Goal: Task Accomplishment & Management: Manage account settings

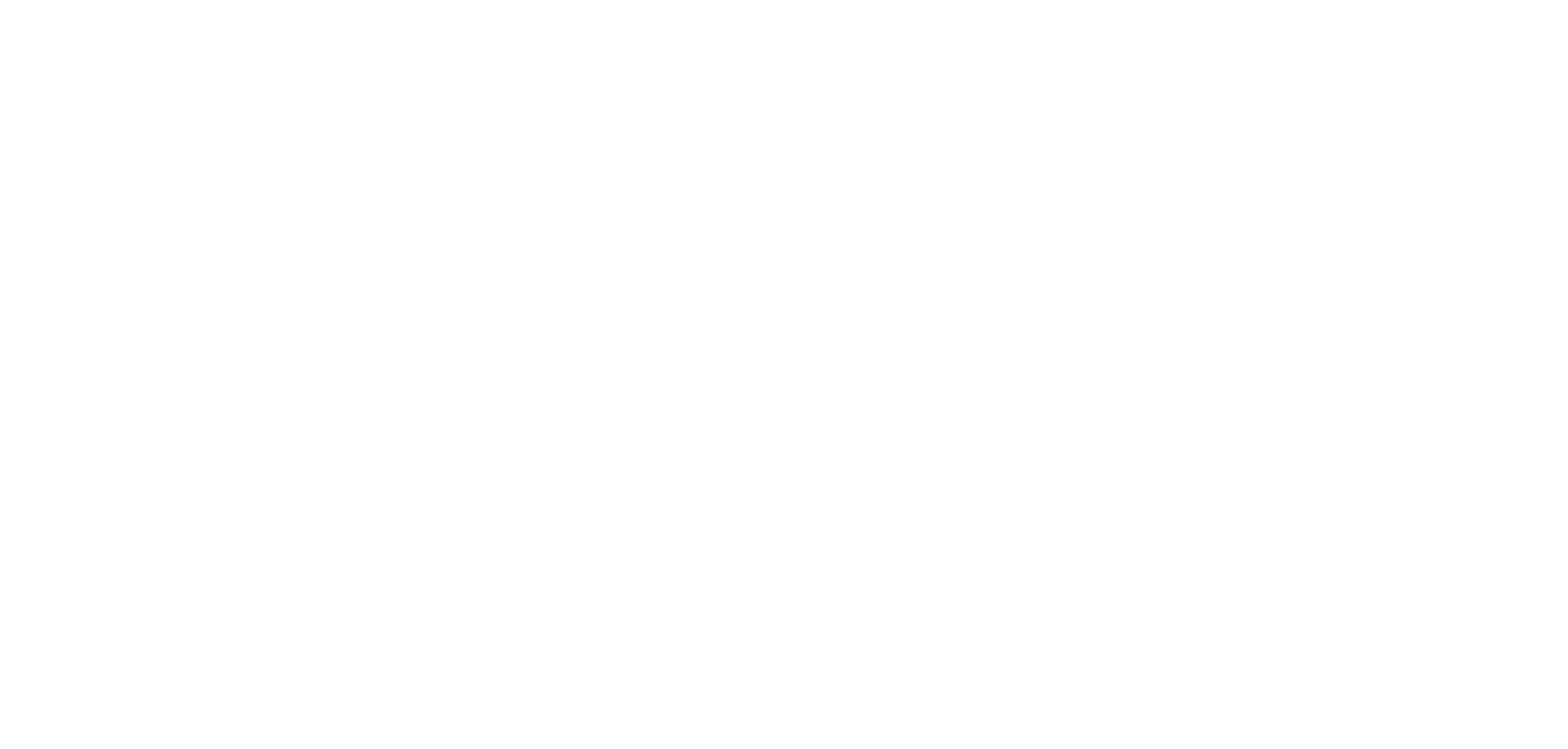
select select "20"
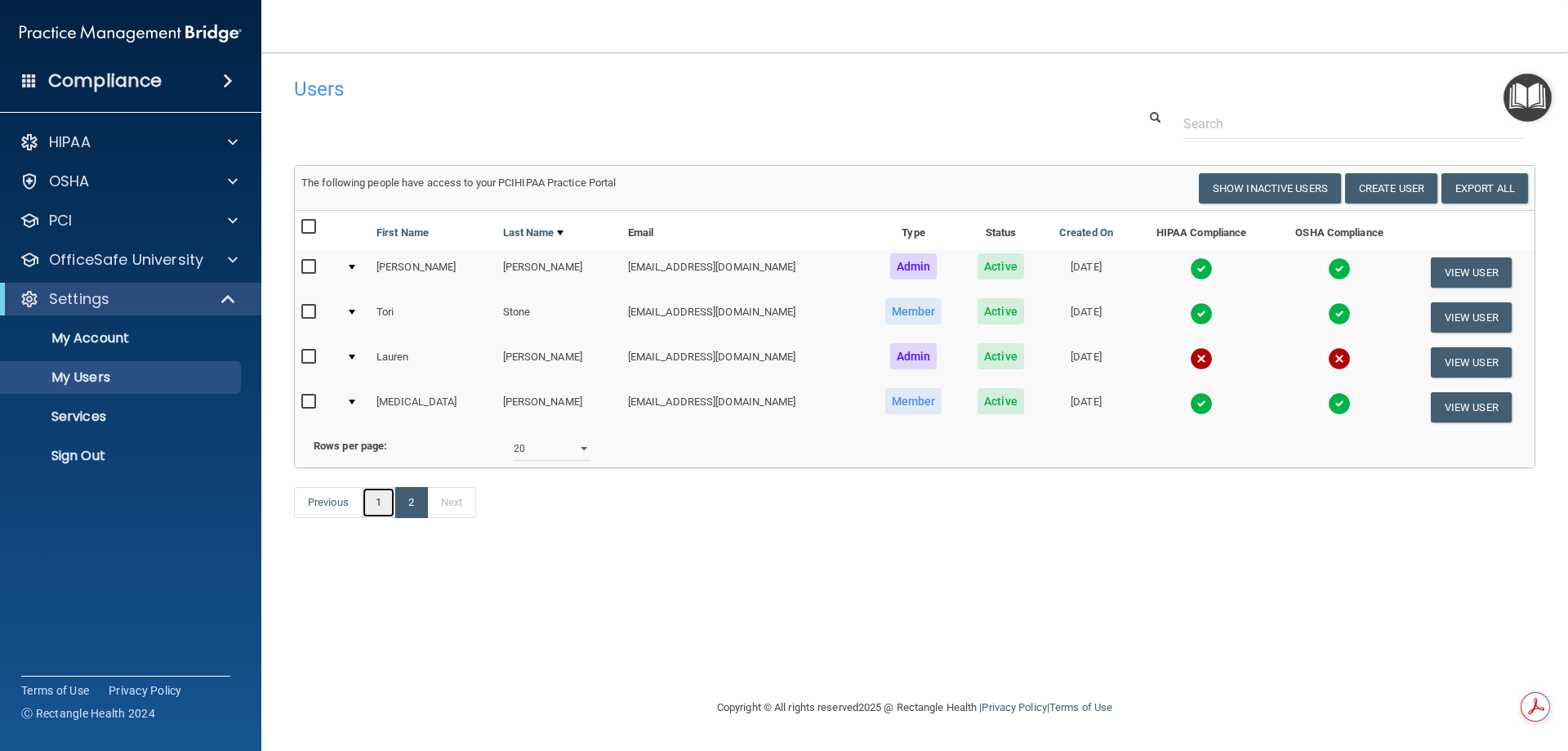
click at [378, 518] on link "1" at bounding box center [378, 502] width 33 height 31
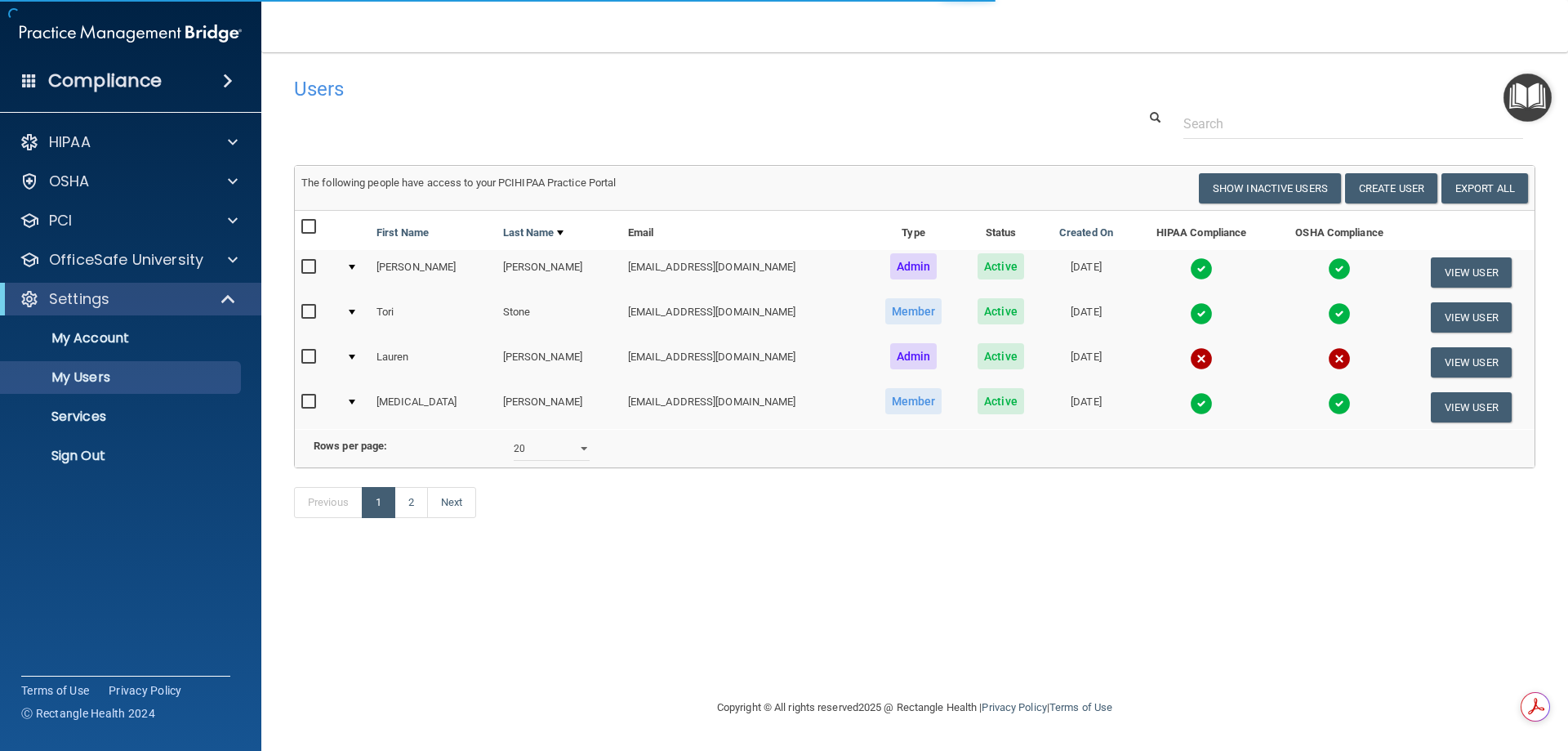
select select "20"
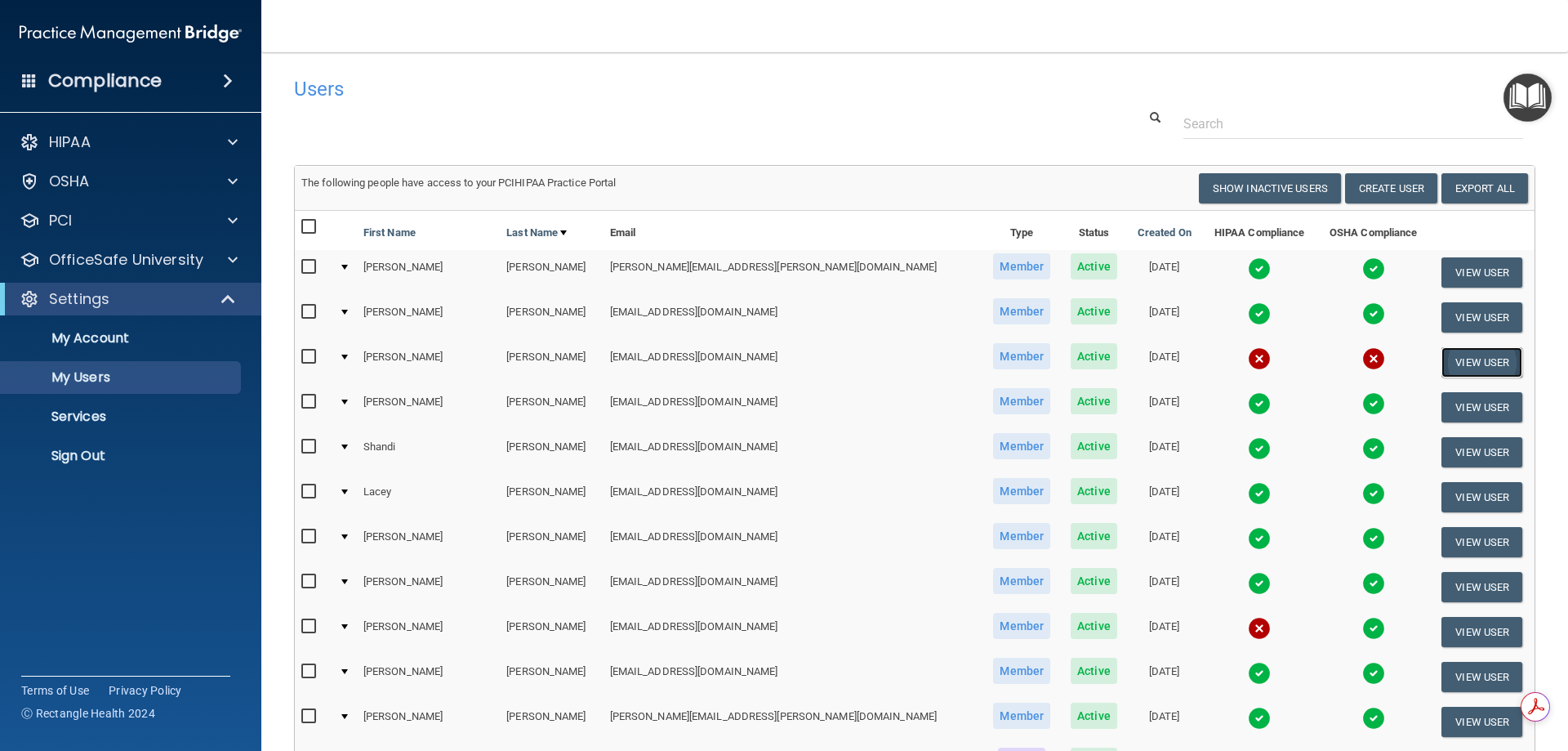
click at [1442, 351] on button "View User" at bounding box center [1482, 362] width 81 height 30
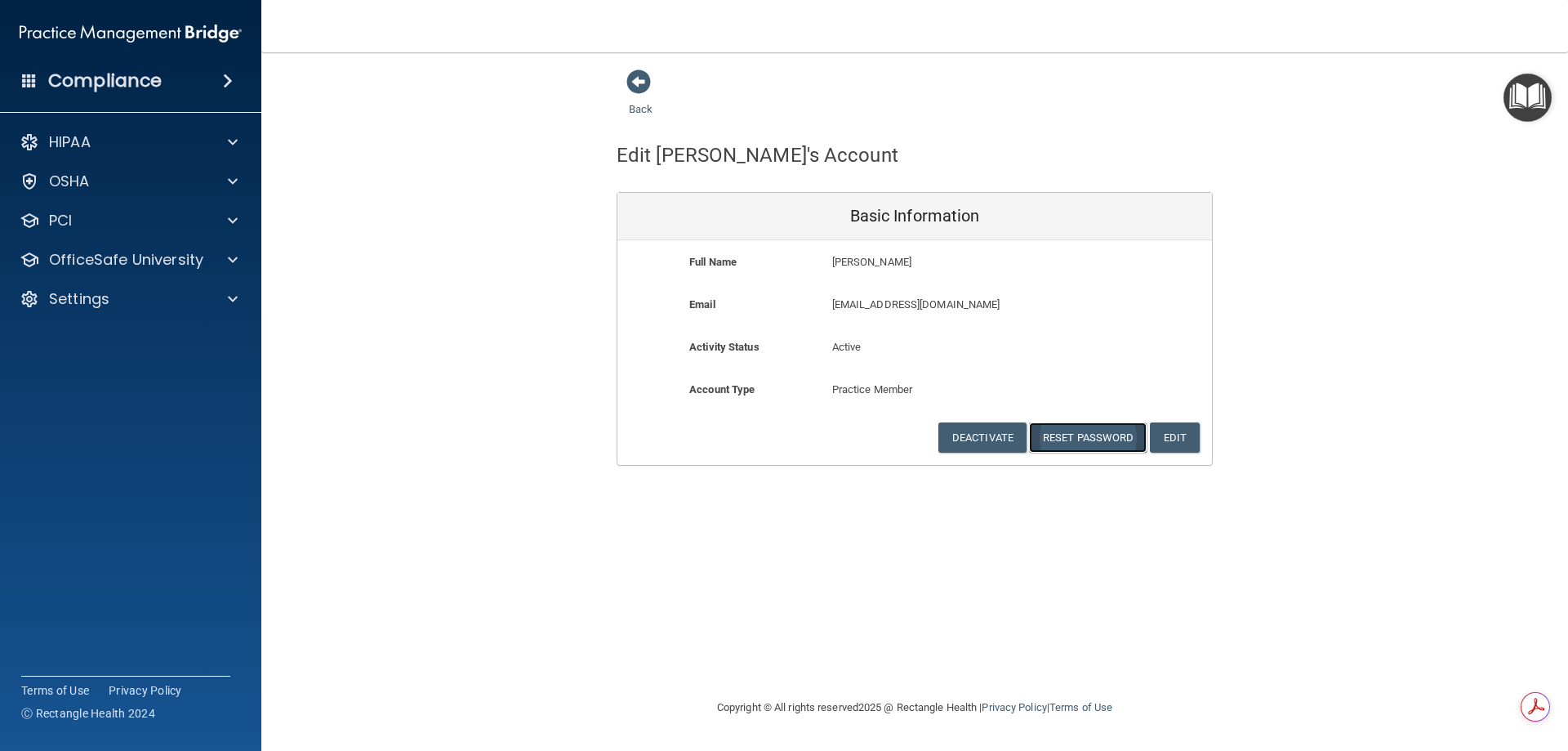
click at [1100, 439] on button "Reset Password" at bounding box center [1088, 437] width 117 height 30
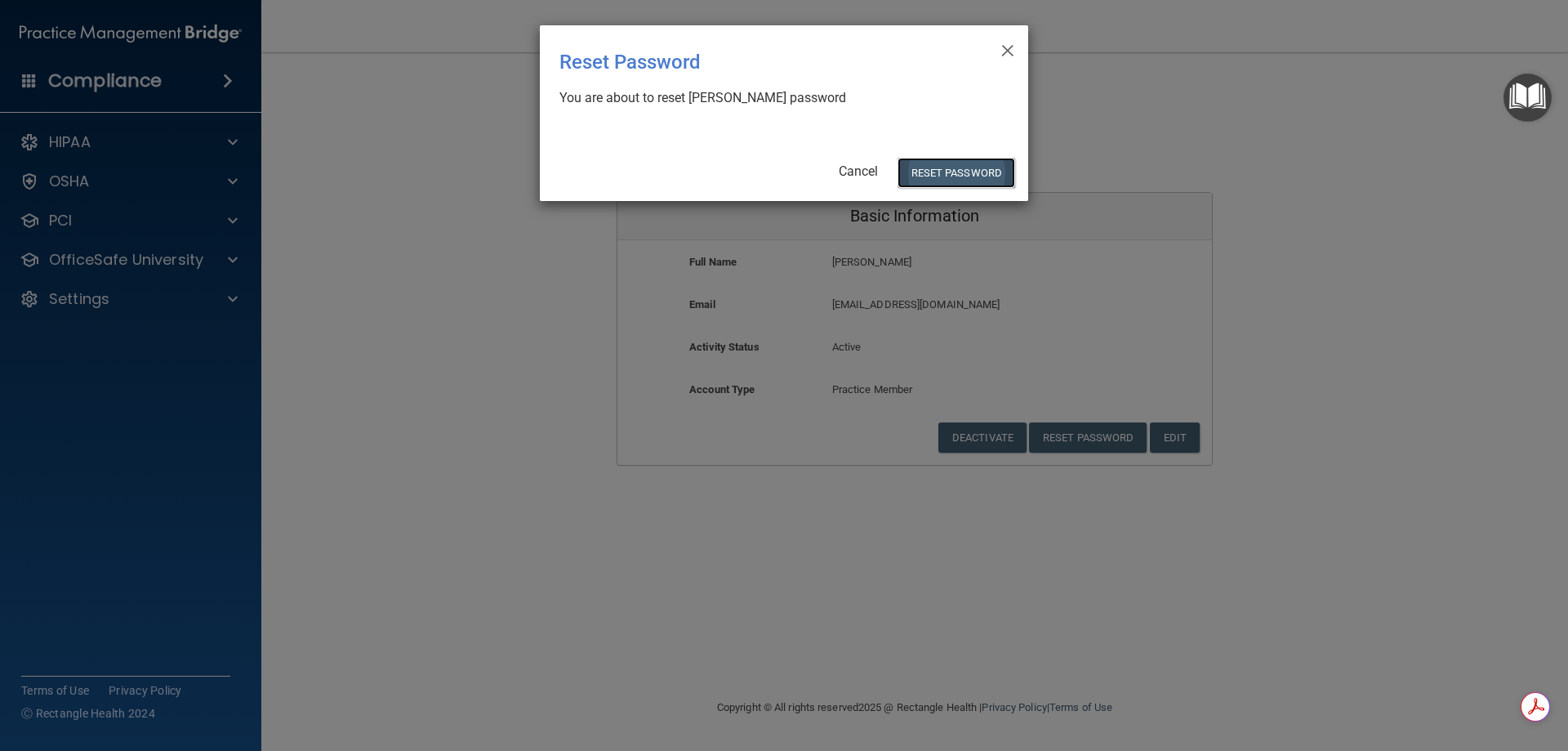
click at [970, 177] on button "Reset Password" at bounding box center [956, 172] width 117 height 30
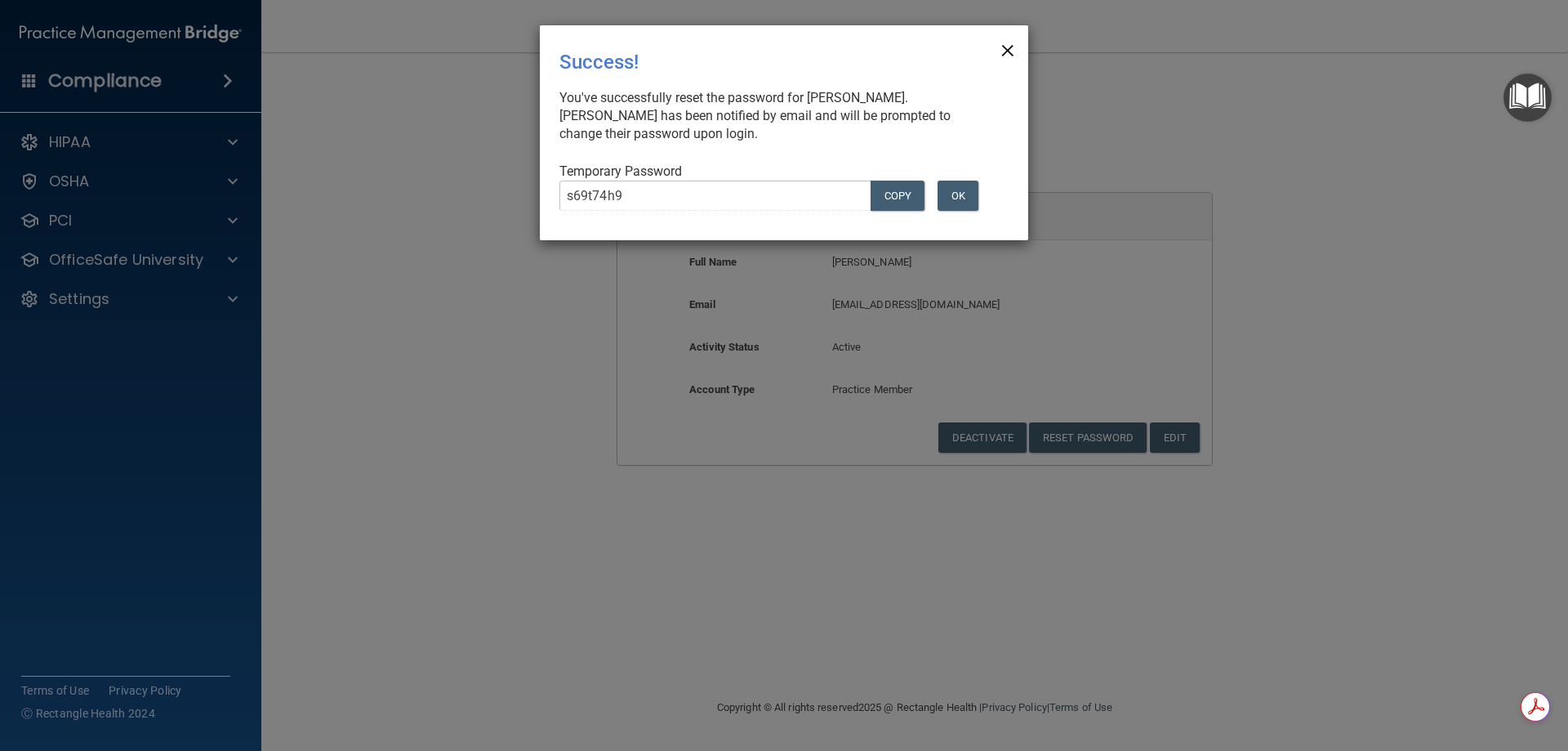
click at [1010, 55] on span "×" at bounding box center [1007, 48] width 15 height 33
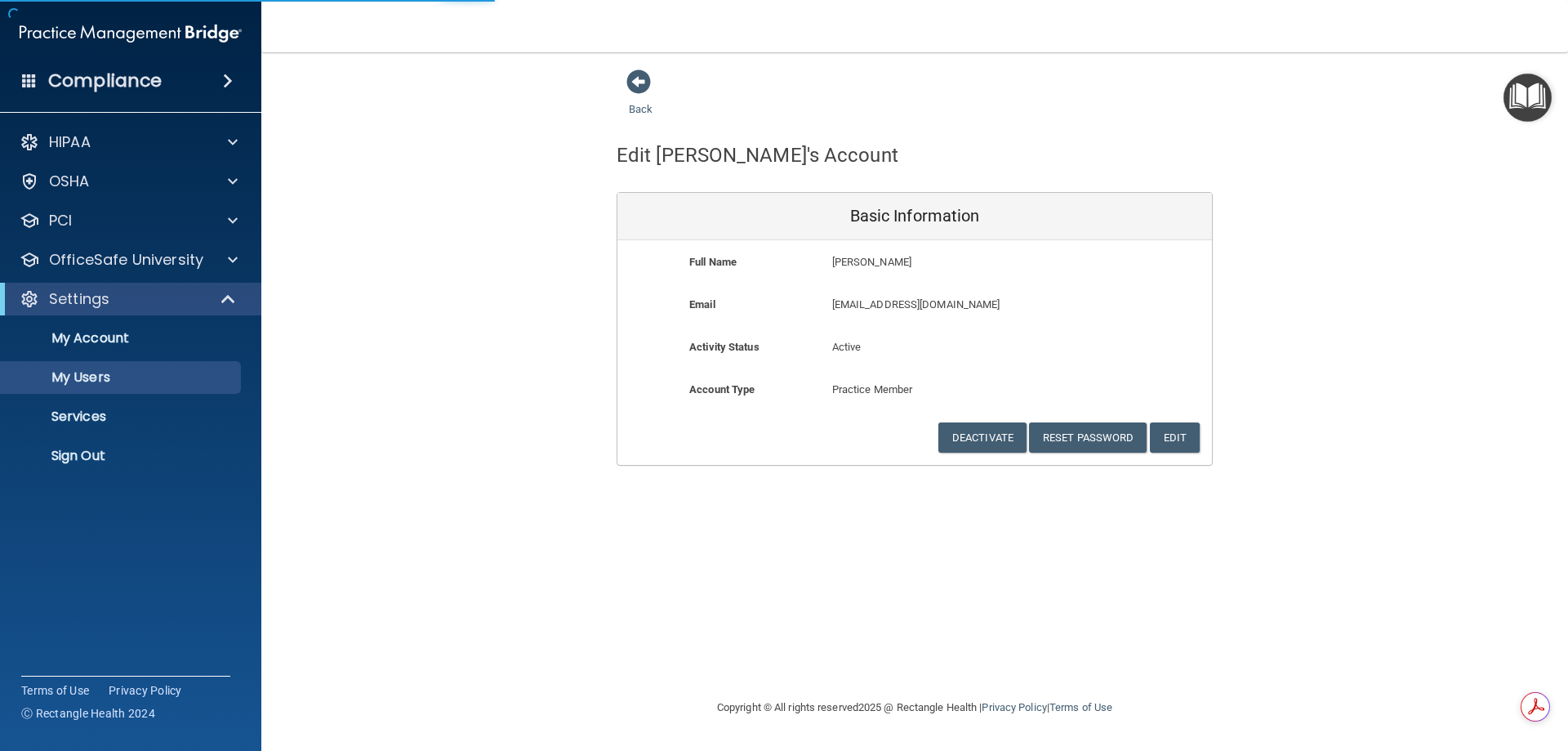
select select "20"
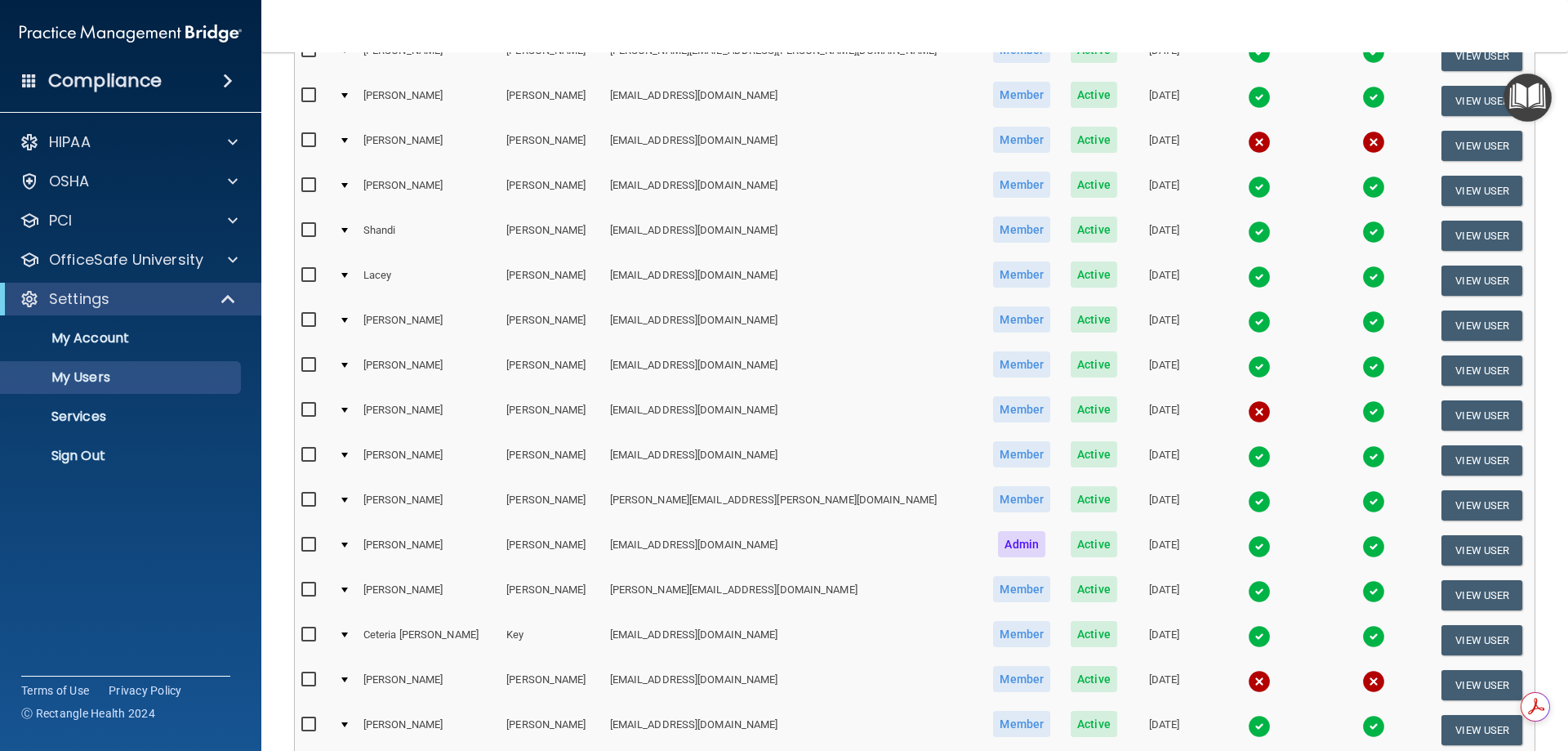
scroll to position [245, 0]
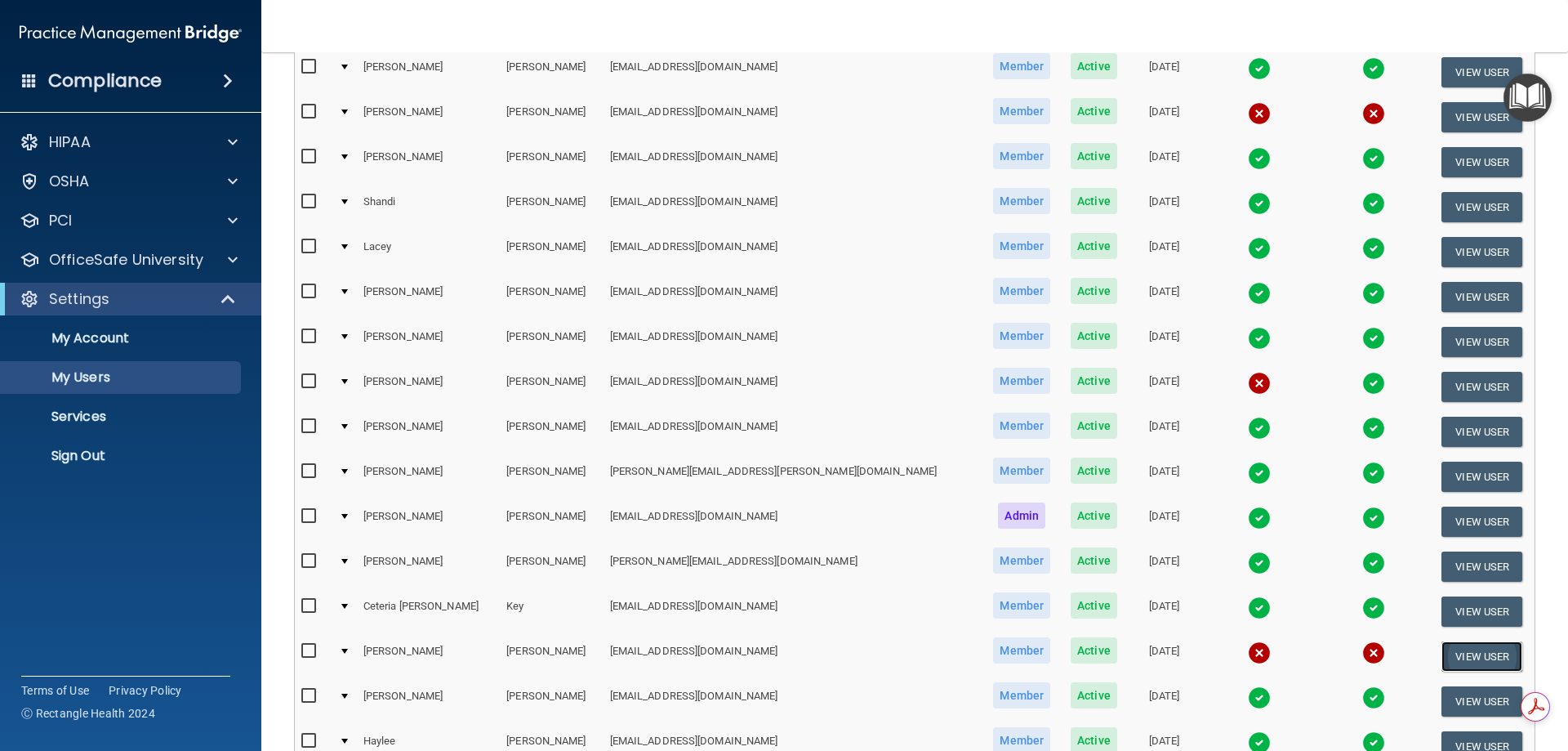
click at [1445, 664] on button "View User" at bounding box center [1482, 656] width 81 height 30
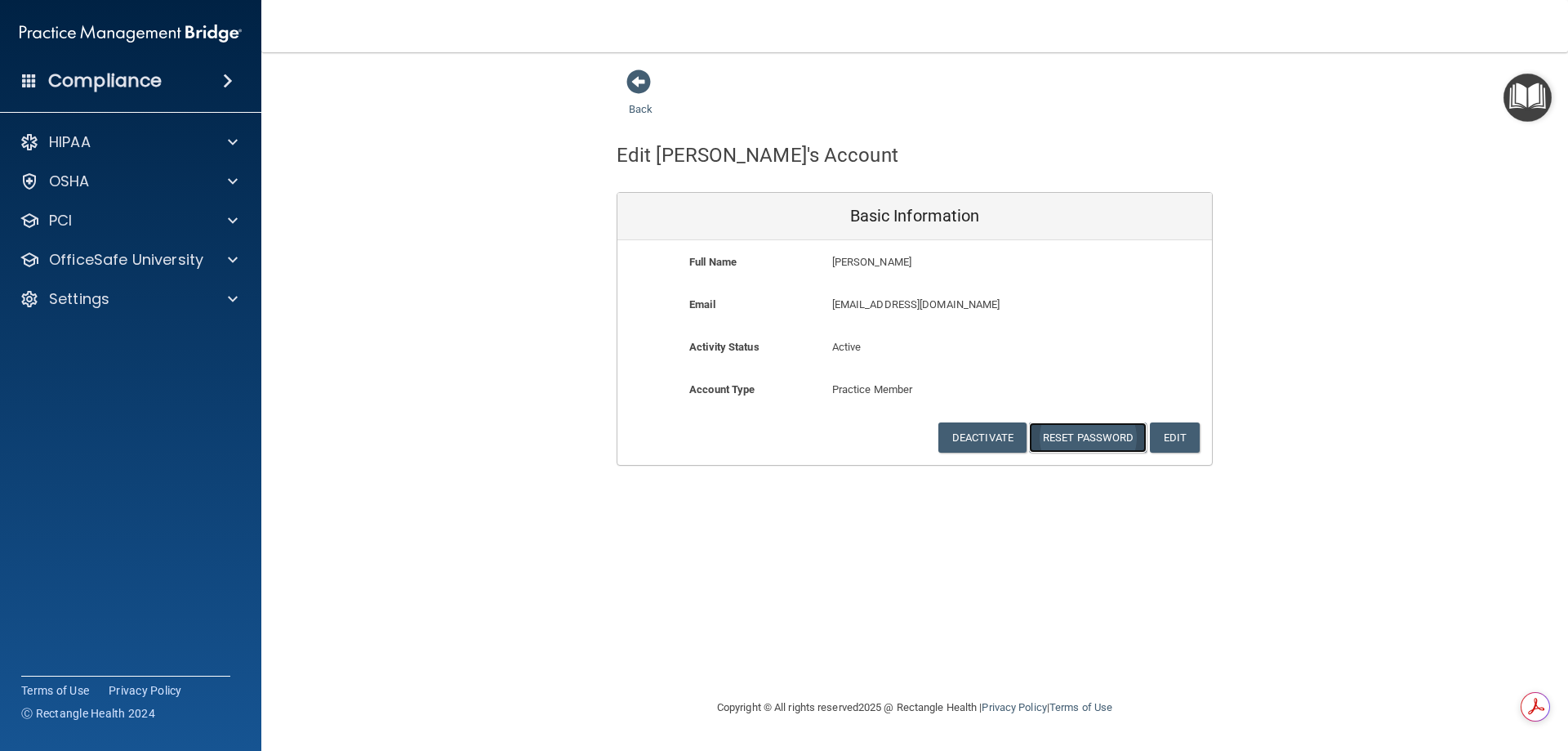
click at [1117, 443] on button "Reset Password" at bounding box center [1088, 437] width 117 height 30
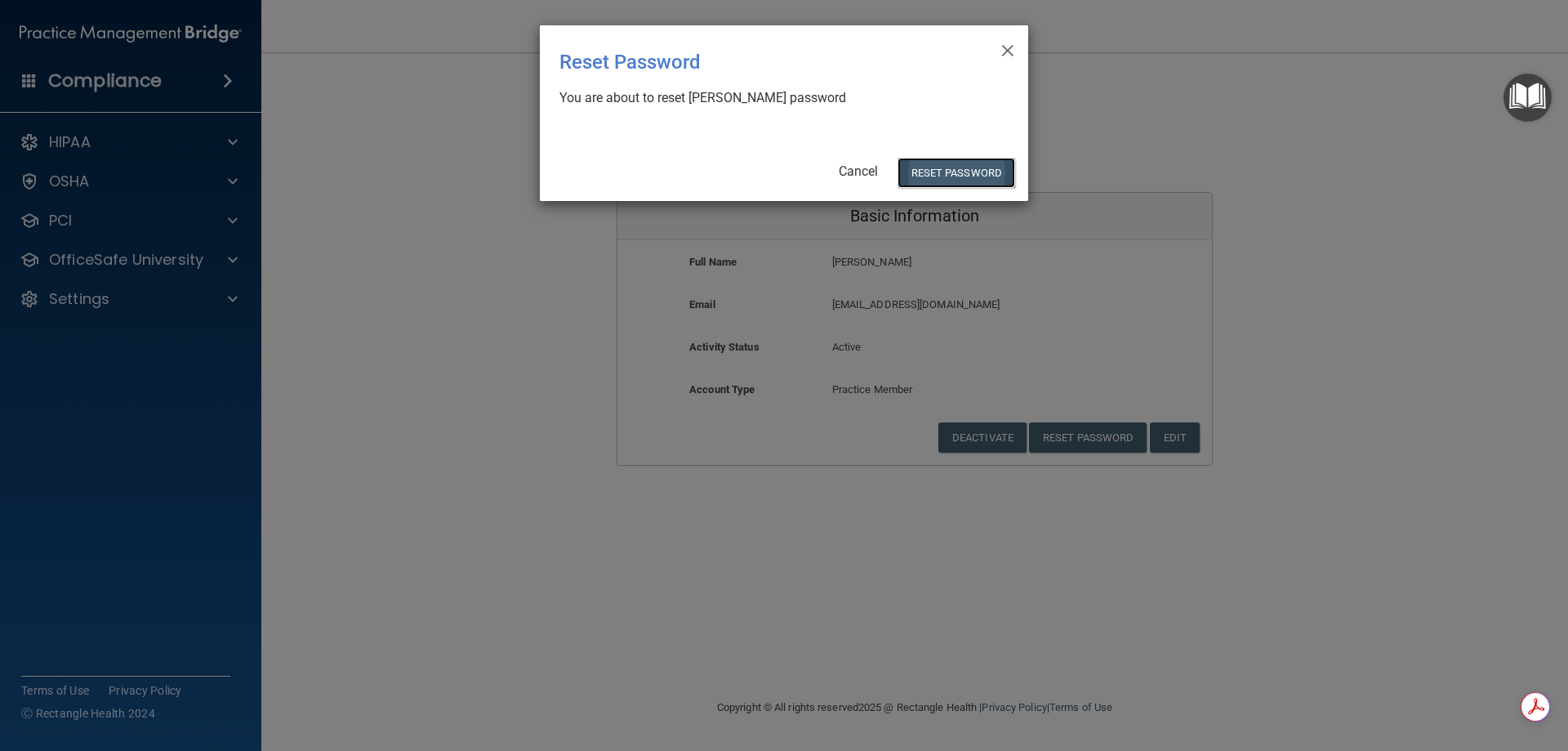
click at [959, 175] on button "Reset Password" at bounding box center [956, 172] width 117 height 30
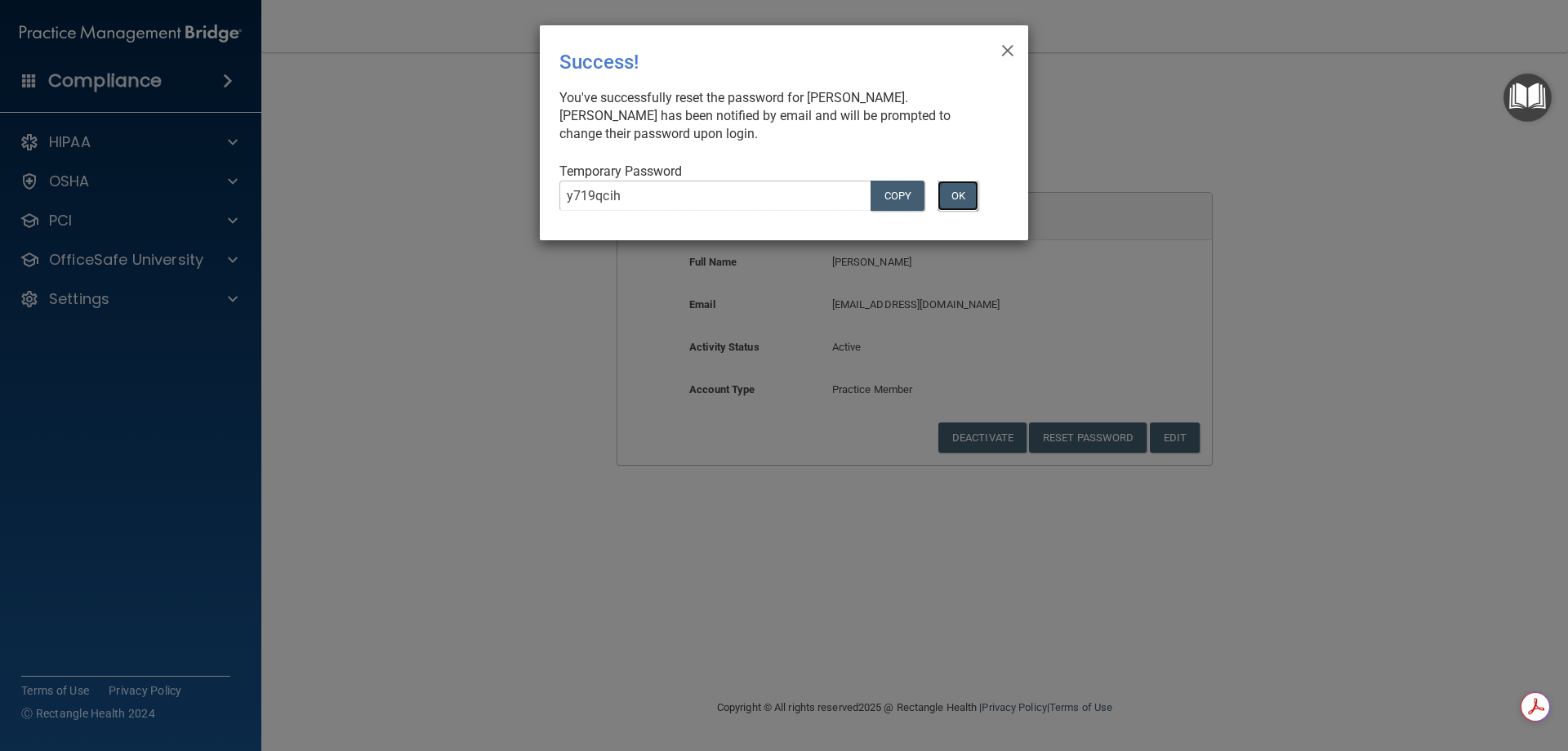
click at [972, 194] on button "OK" at bounding box center [958, 195] width 41 height 30
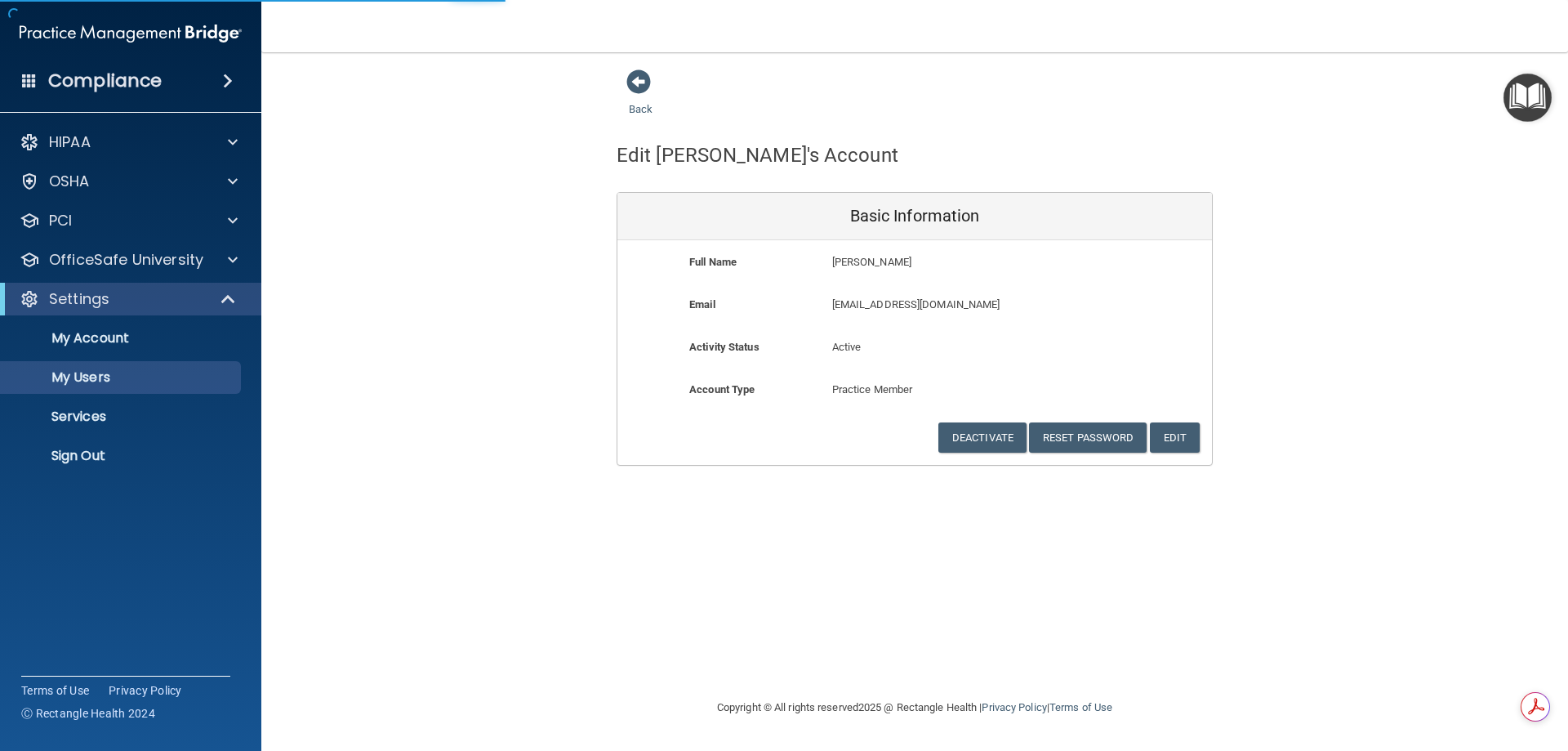
select select "20"
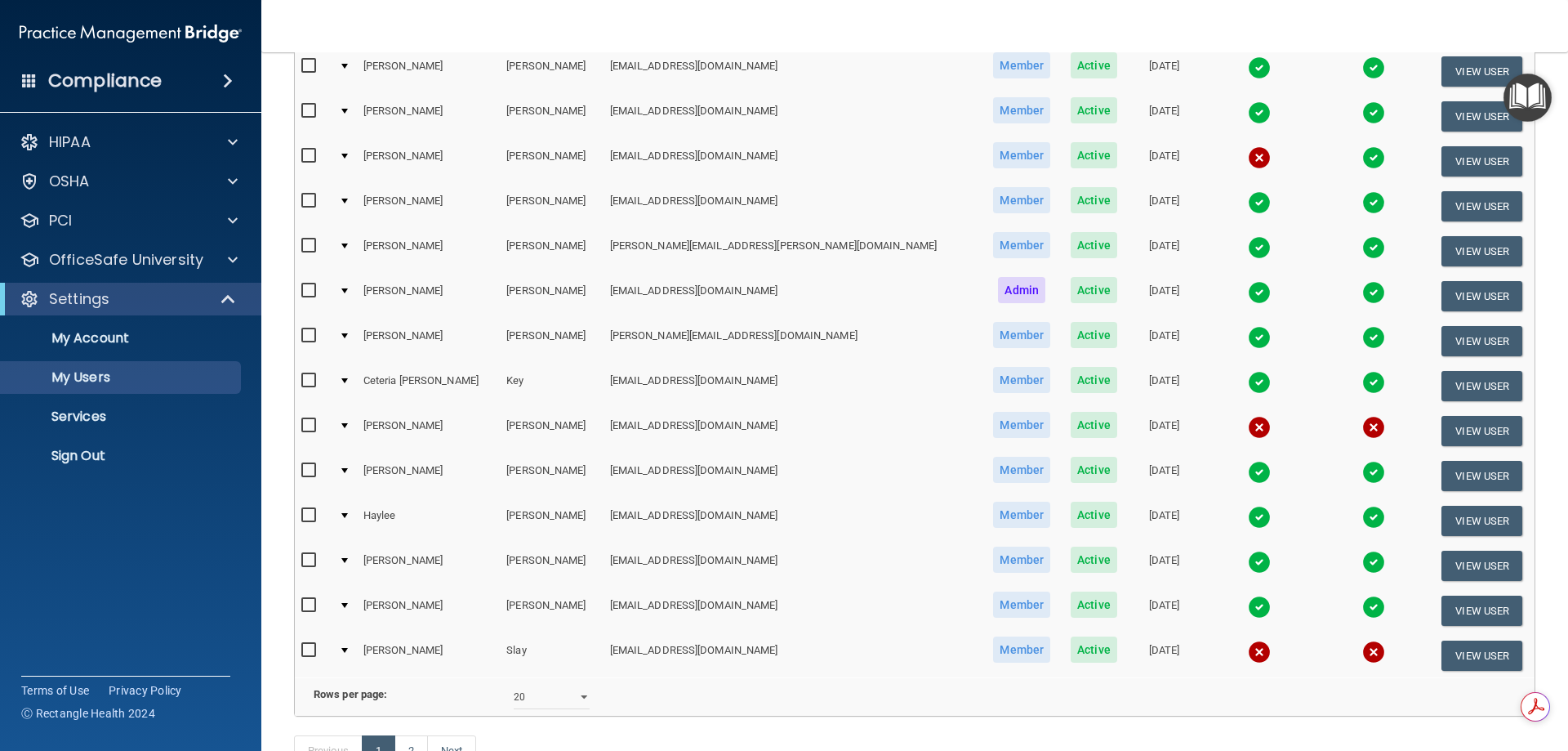
scroll to position [490, 0]
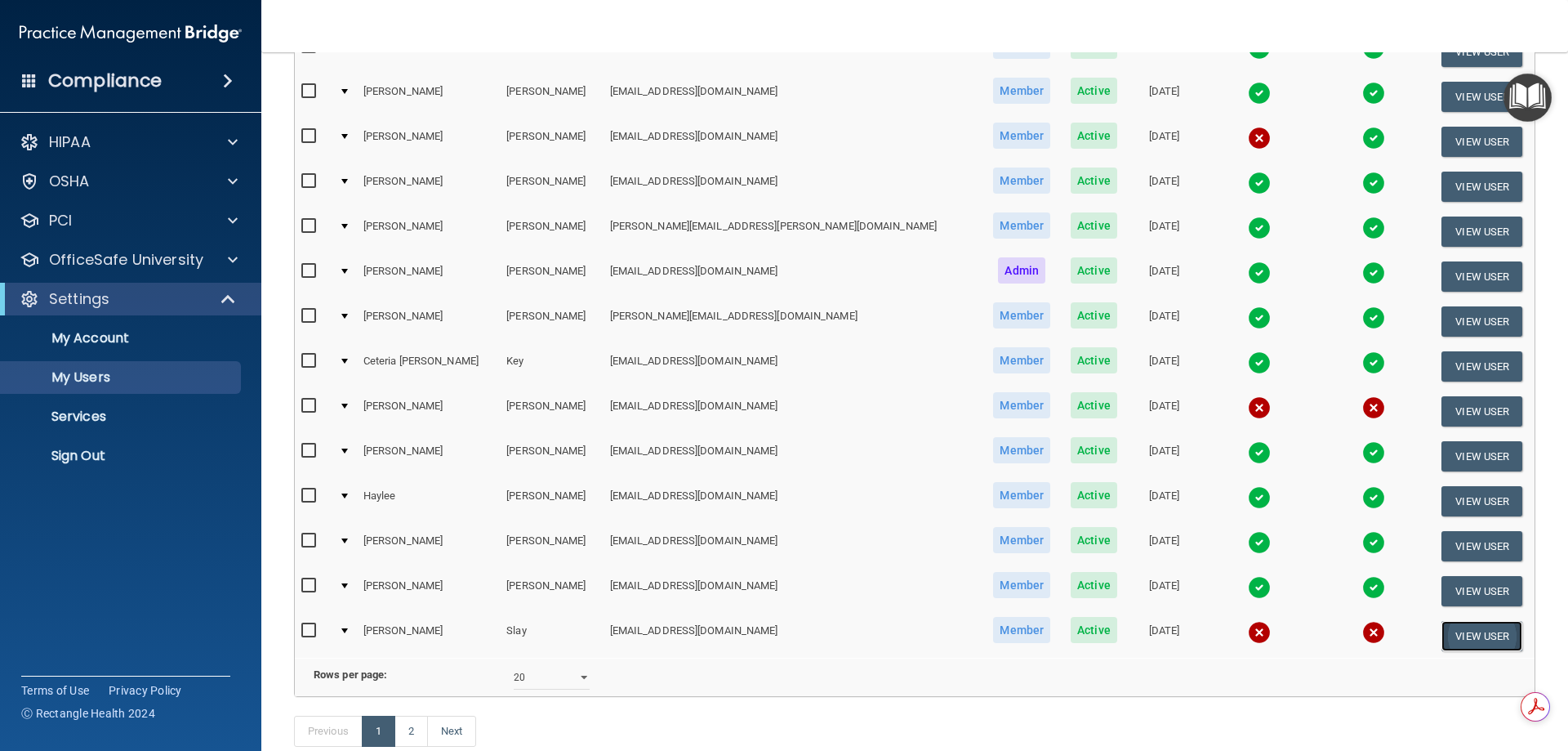
click at [1442, 632] on button "View User" at bounding box center [1482, 635] width 81 height 30
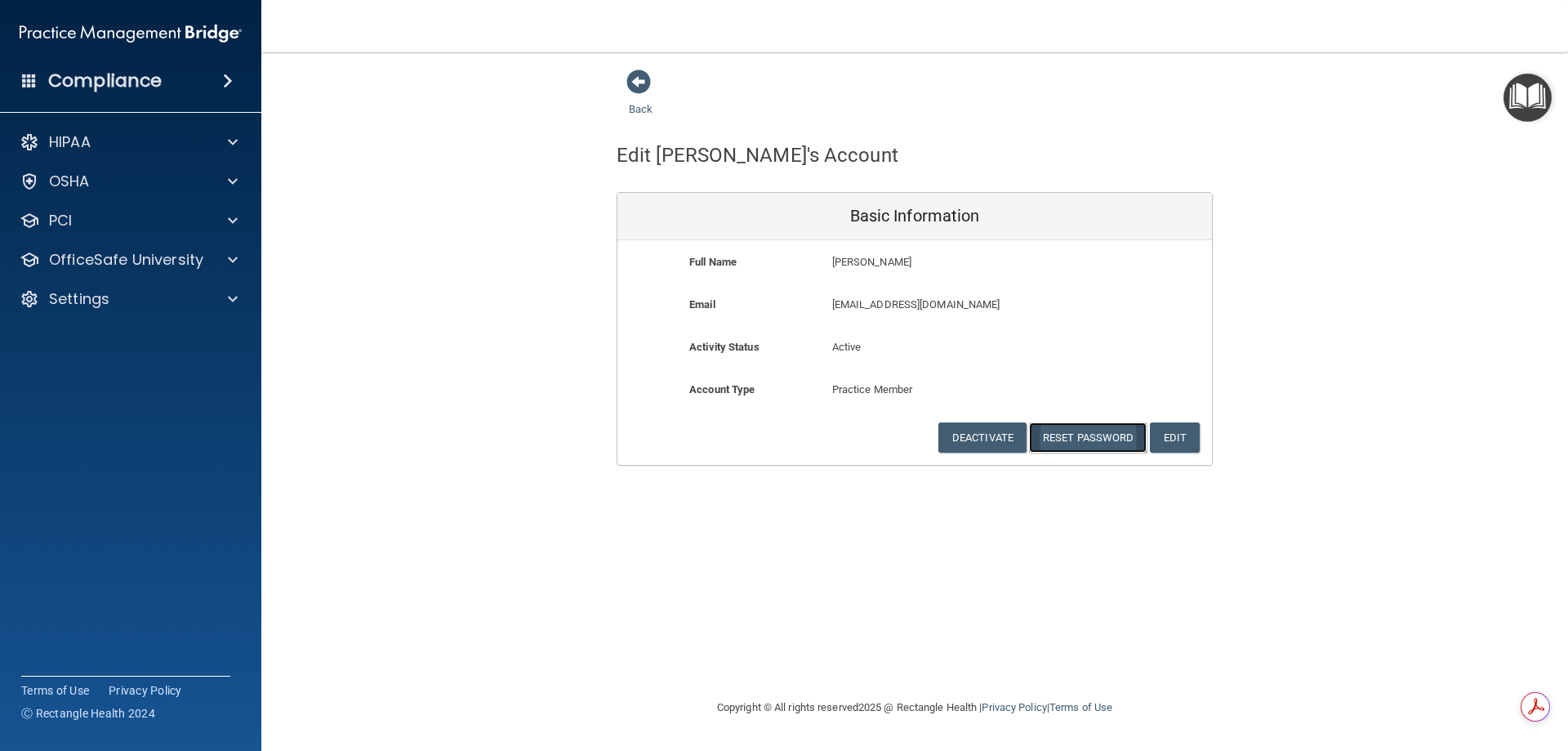
click at [1120, 446] on button "Reset Password" at bounding box center [1088, 437] width 117 height 30
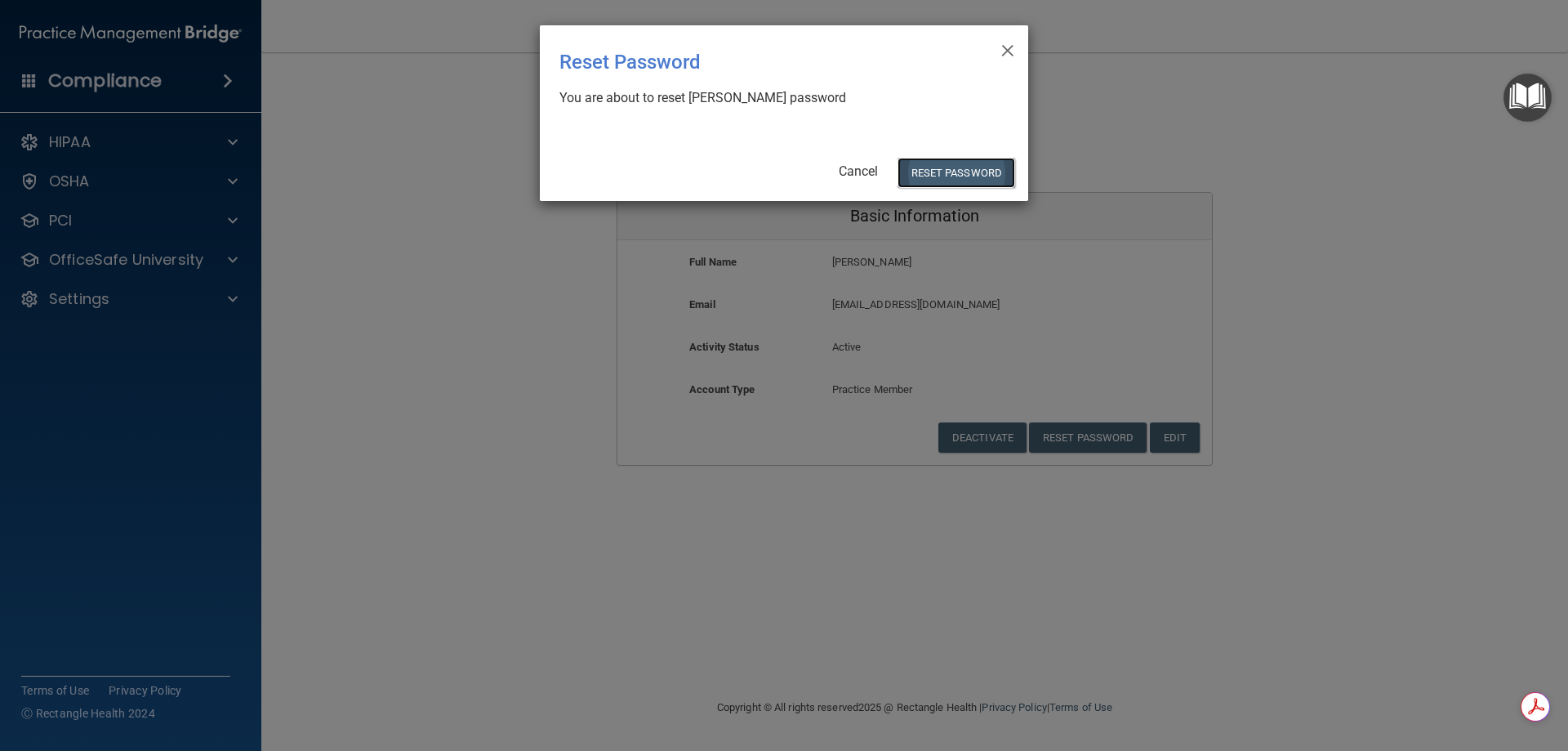
click at [987, 168] on button "Reset Password" at bounding box center [956, 172] width 117 height 30
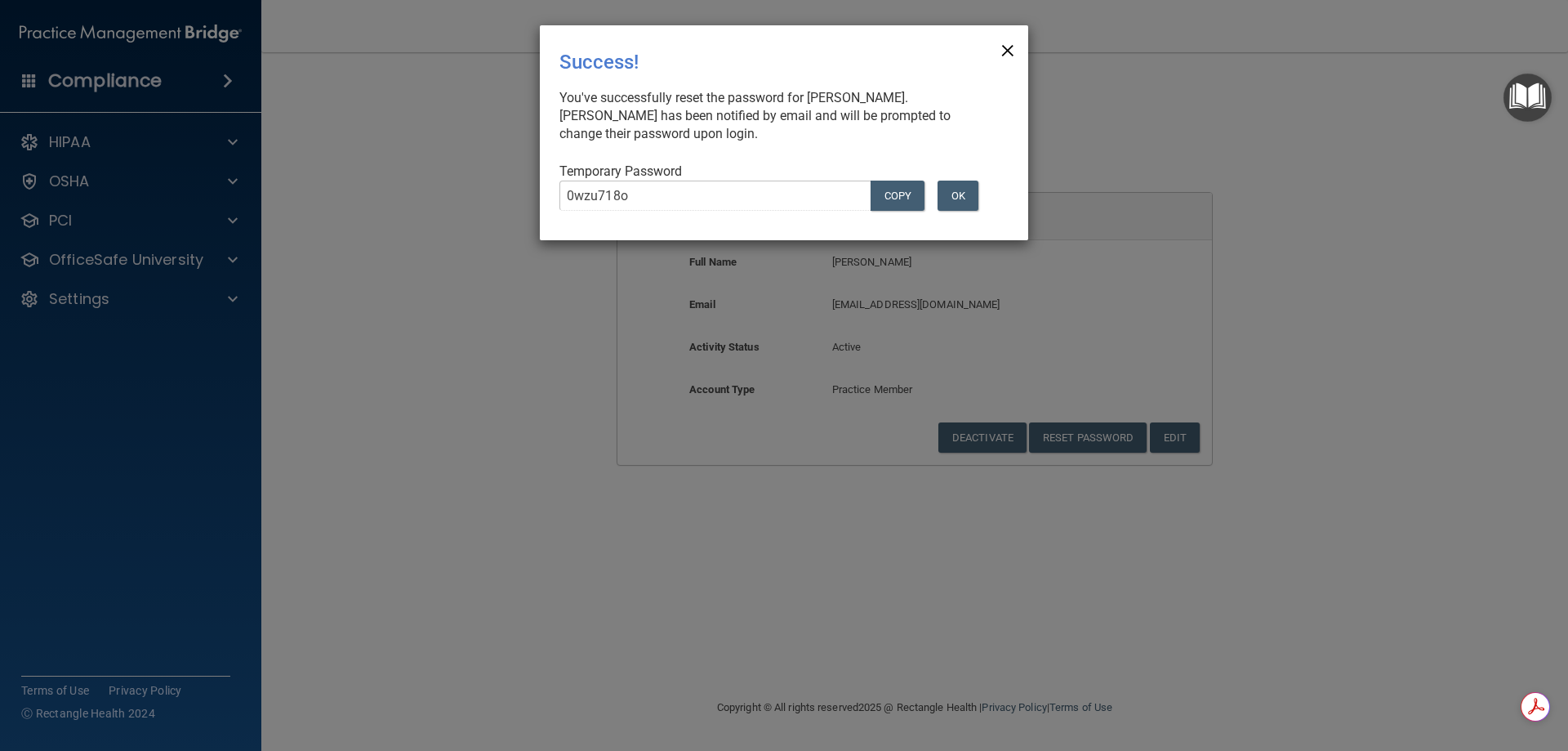
click at [1007, 52] on span "×" at bounding box center [1007, 48] width 15 height 33
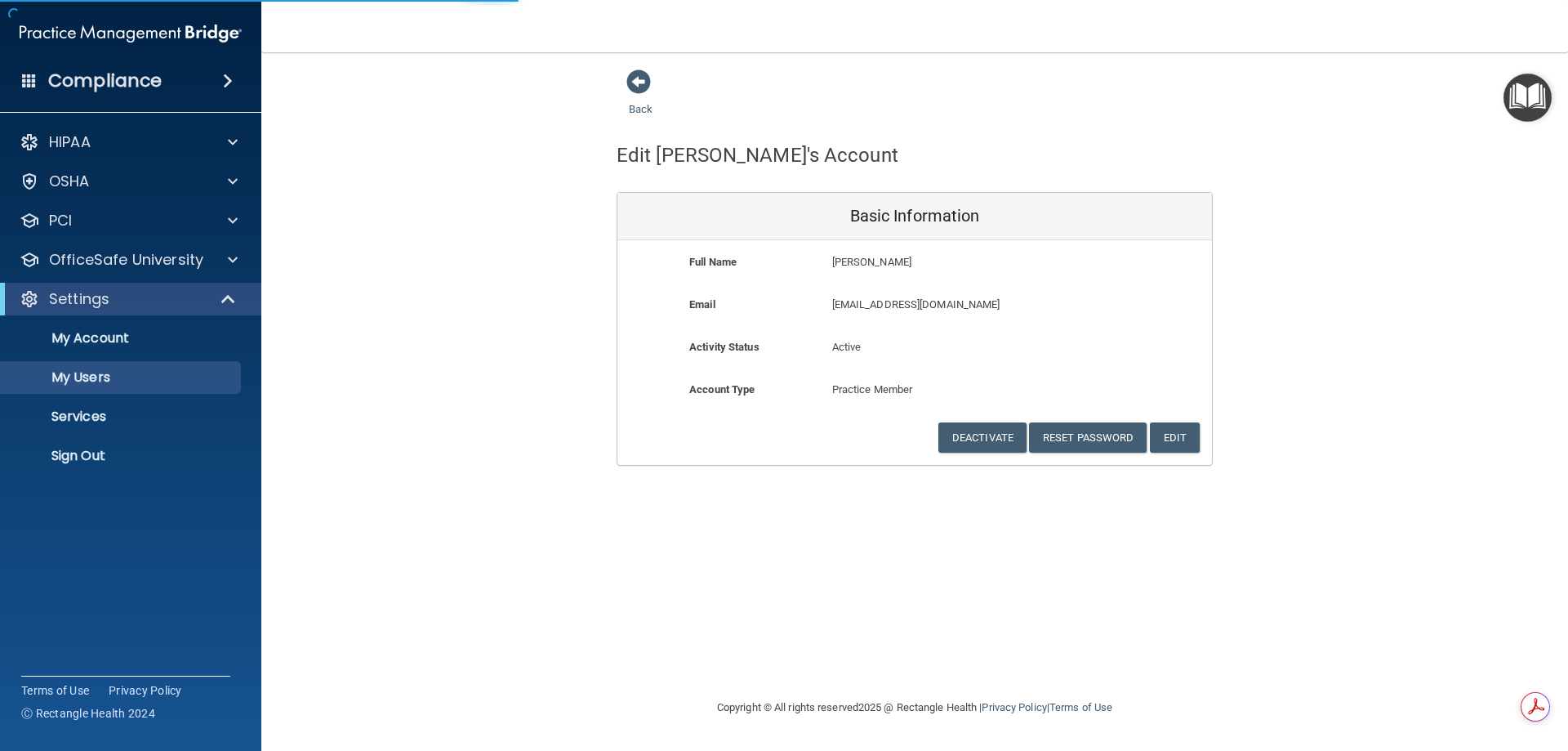
select select "20"
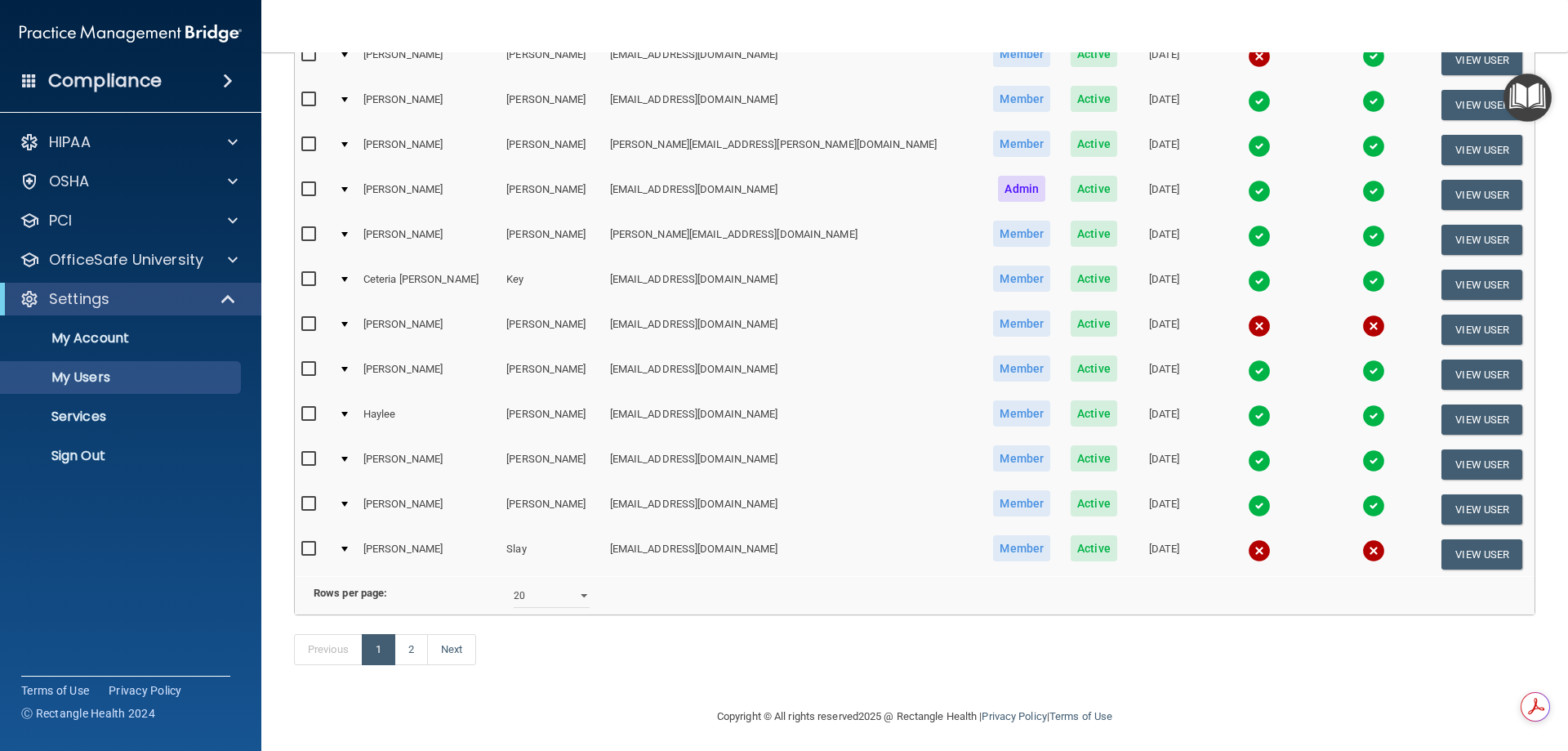
scroll to position [601, 0]
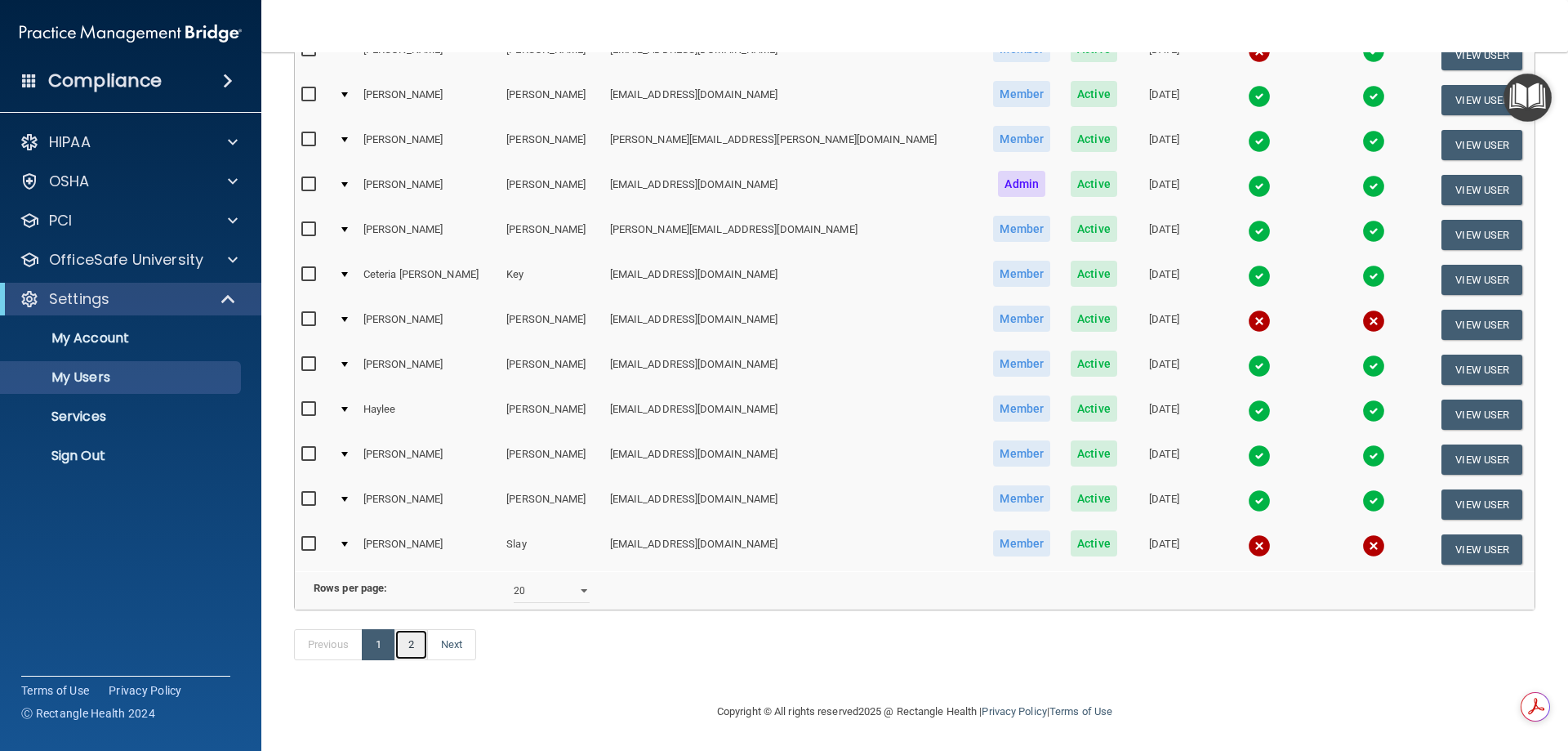
click at [422, 638] on link "2" at bounding box center [411, 645] width 33 height 31
select select "20"
